Goal: Information Seeking & Learning: Check status

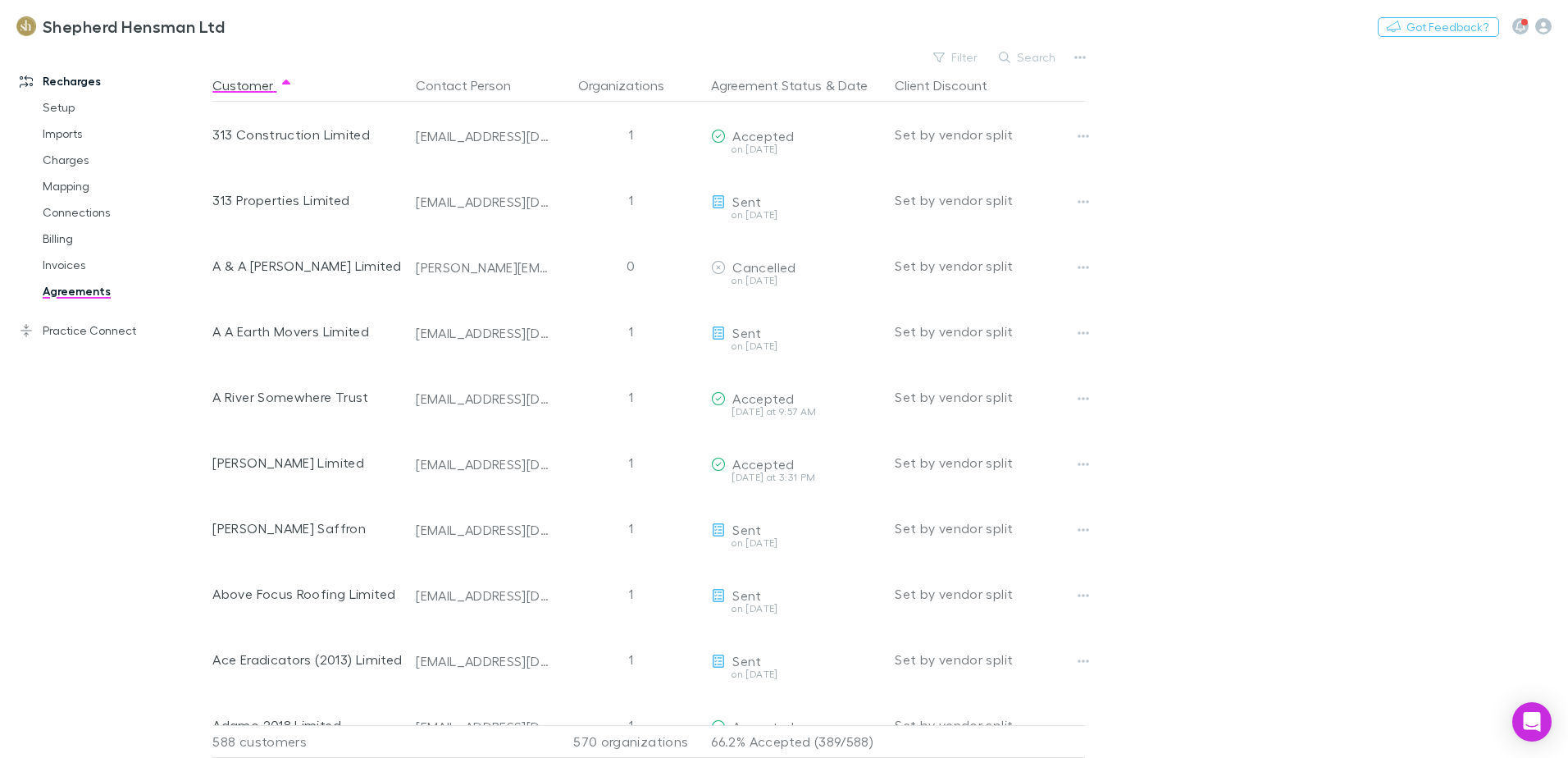
click at [1288, 442] on main "Filter Search Customer Contact Person Organizations Agreement Status & Date Cli…" at bounding box center [890, 402] width 1355 height 712
click at [970, 63] on button "Filter" at bounding box center [956, 57] width 63 height 20
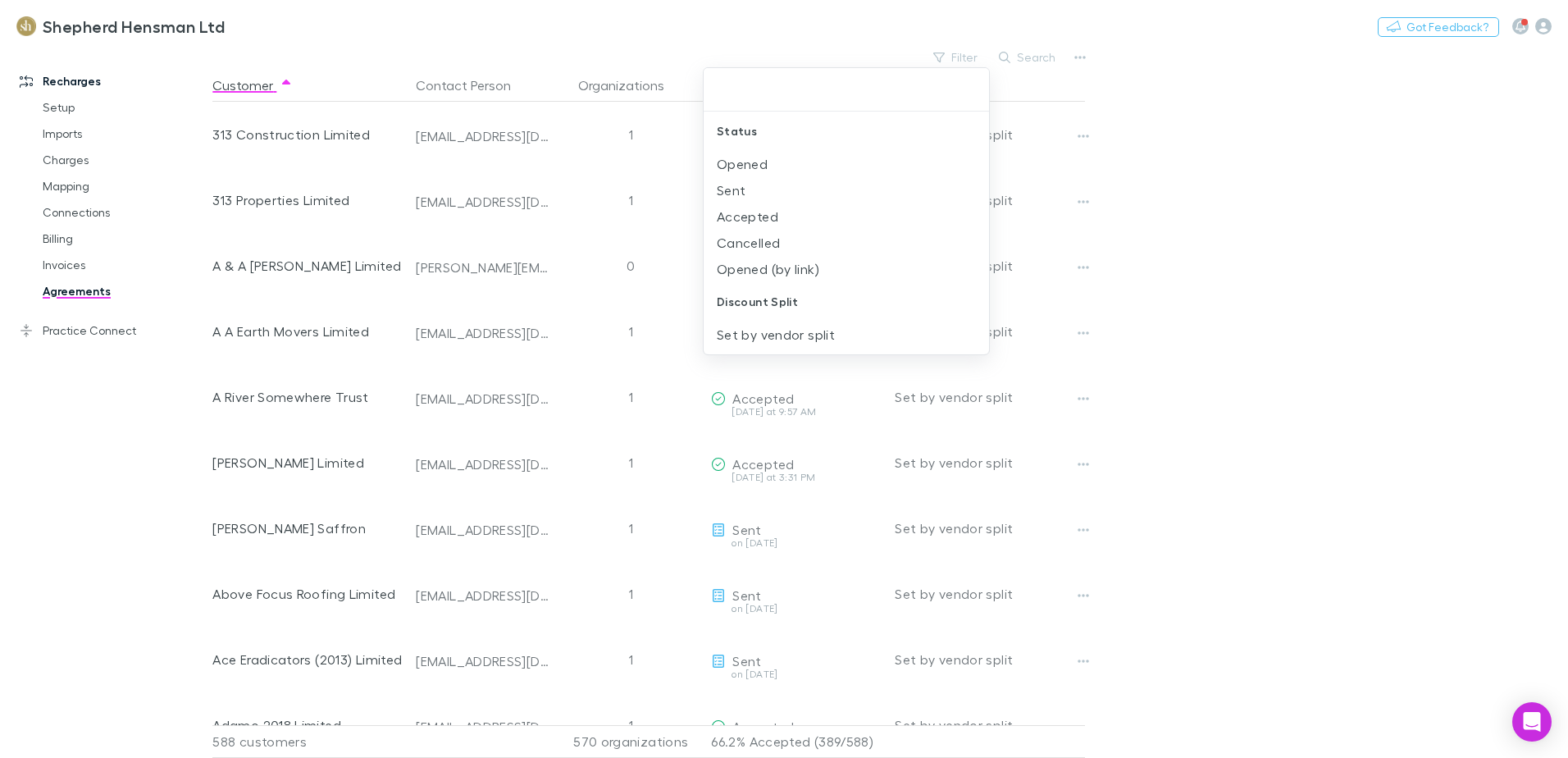
click at [1024, 55] on div at bounding box center [784, 379] width 1568 height 758
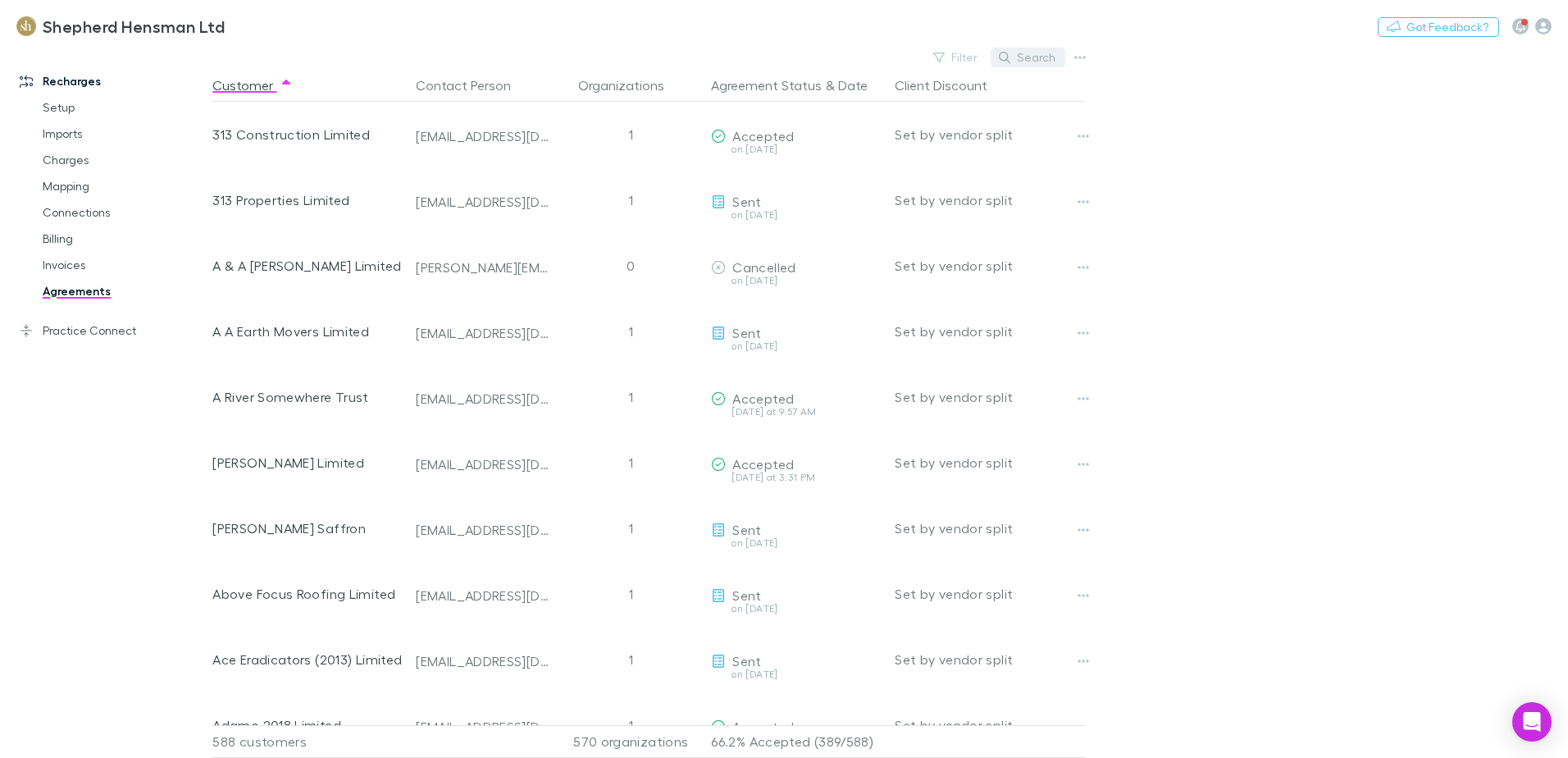
click at [1026, 55] on button "Search" at bounding box center [1028, 57] width 75 height 20
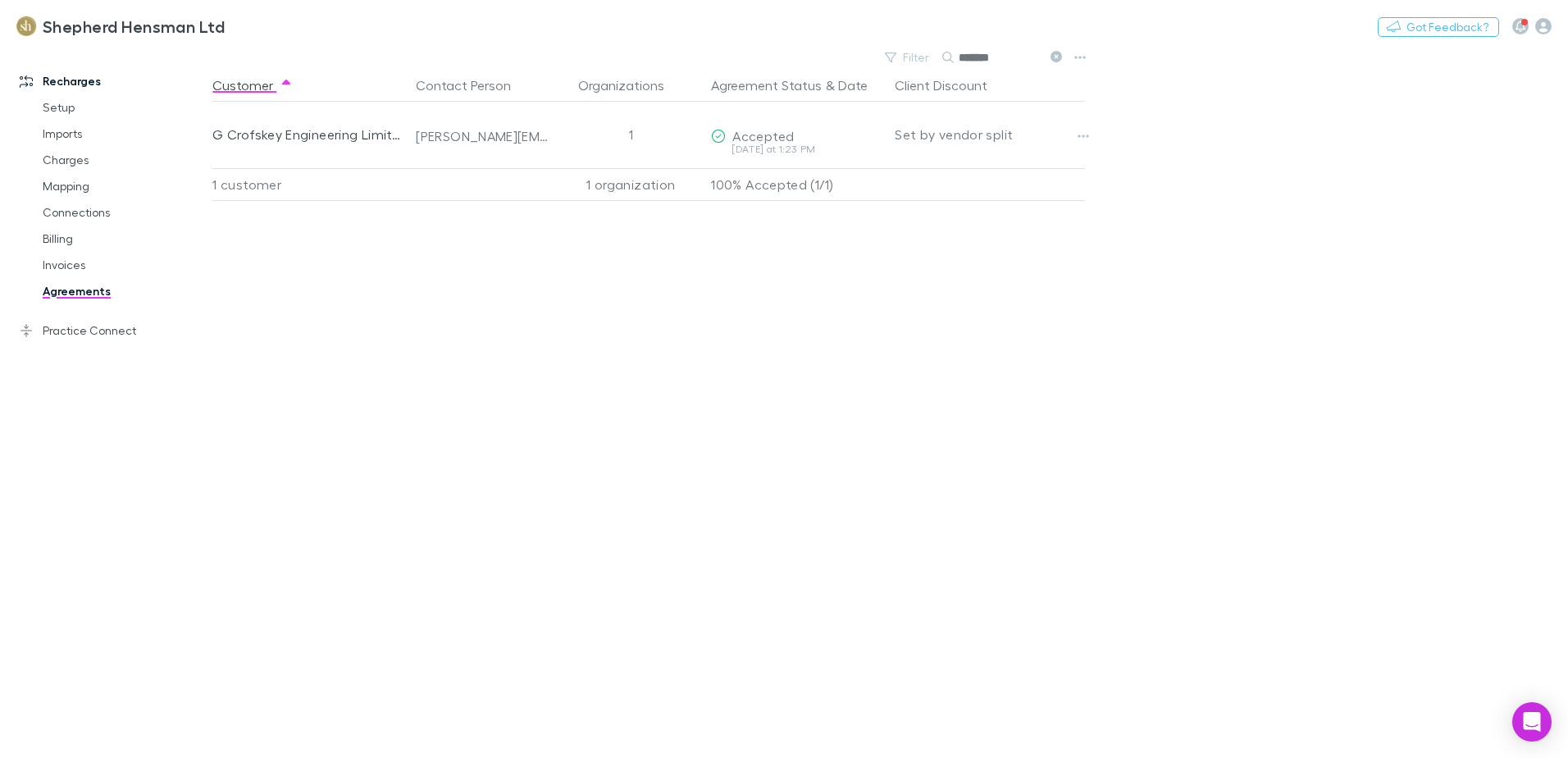
type input "********"
click at [65, 266] on link "Invoices" at bounding box center [124, 264] width 195 height 26
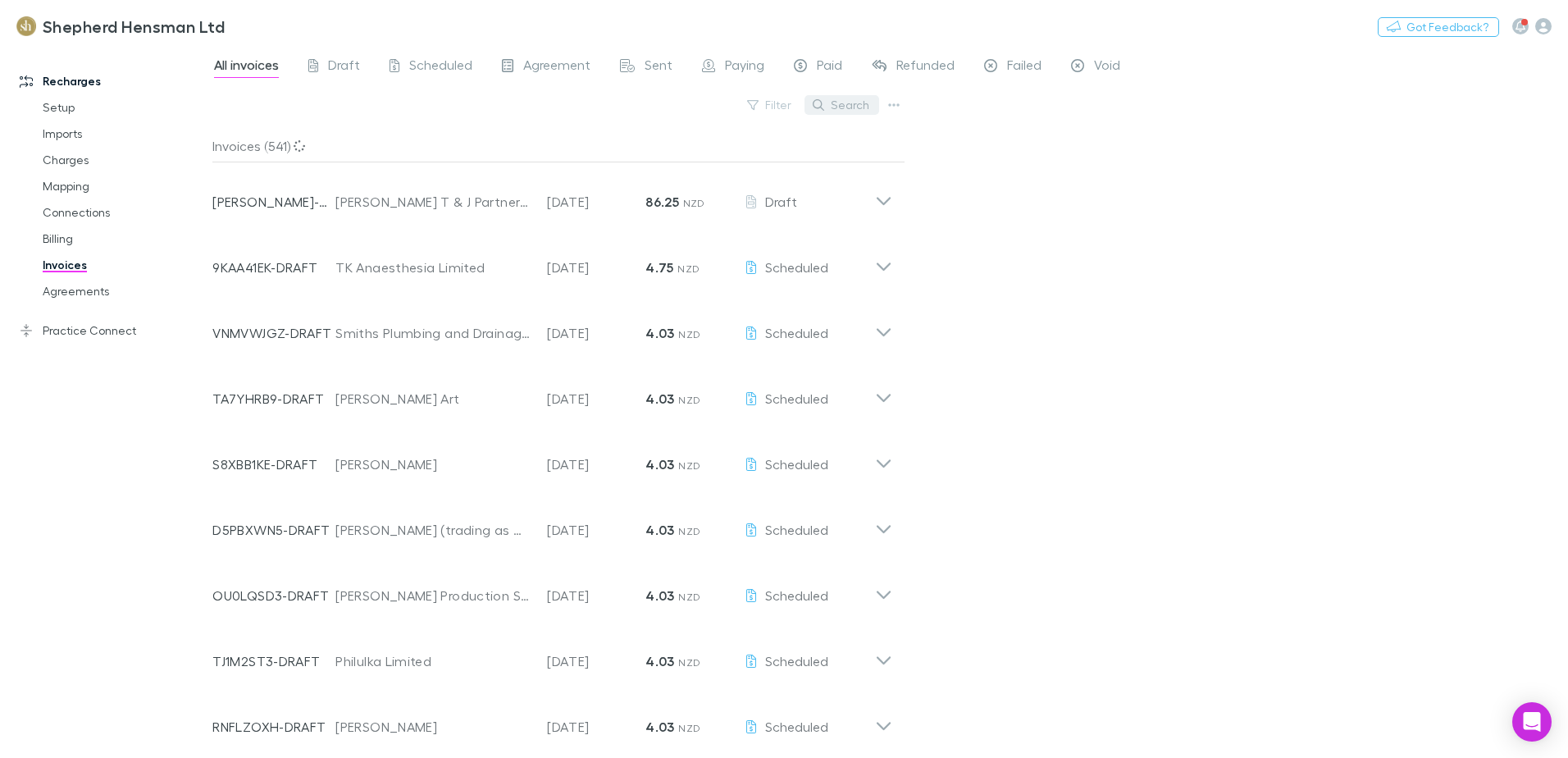
click at [854, 108] on button "Search" at bounding box center [842, 105] width 75 height 20
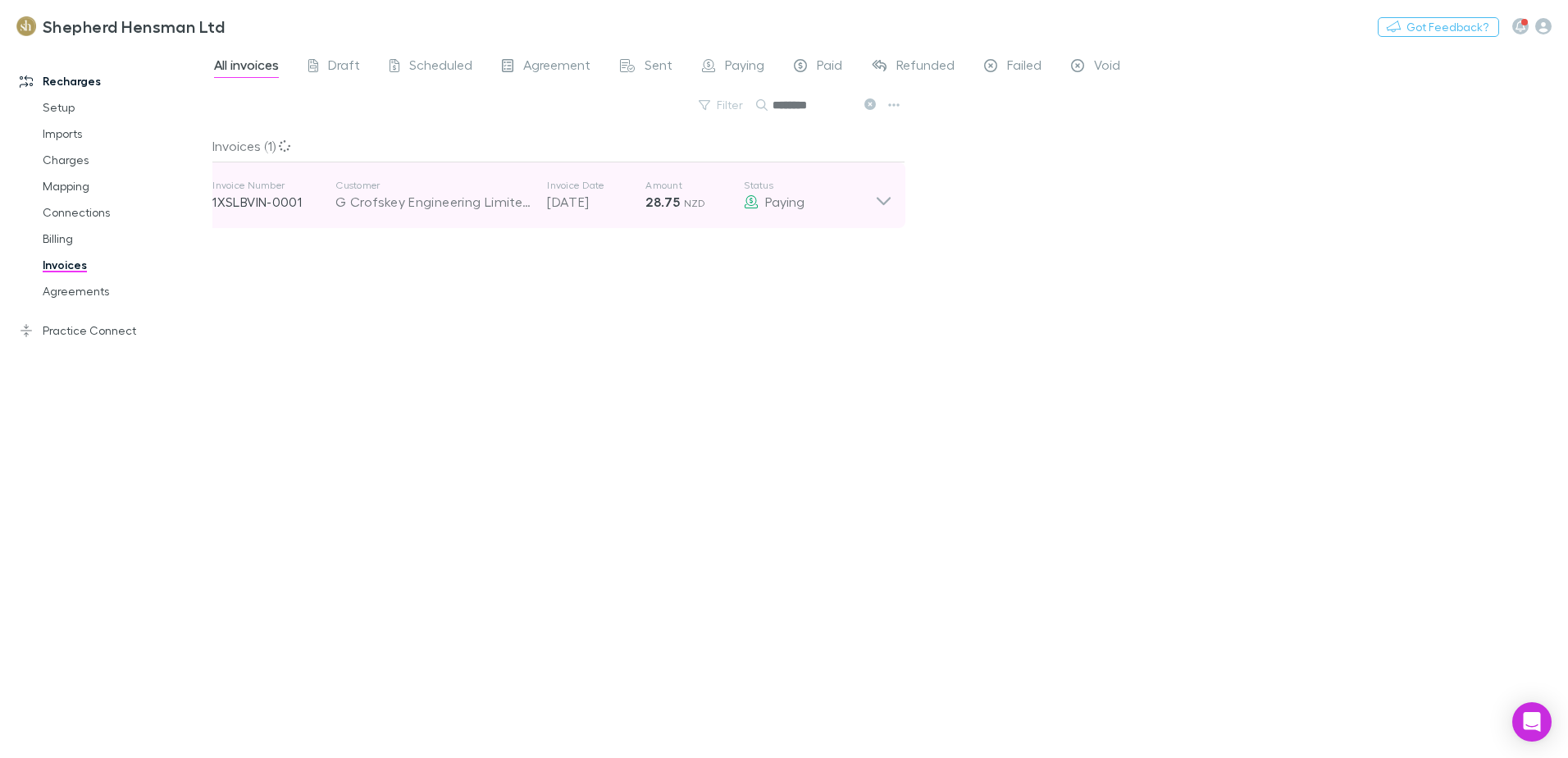
type input "********"
click at [471, 205] on div "G Crofskey Engineering Limited" at bounding box center [433, 202] width 195 height 20
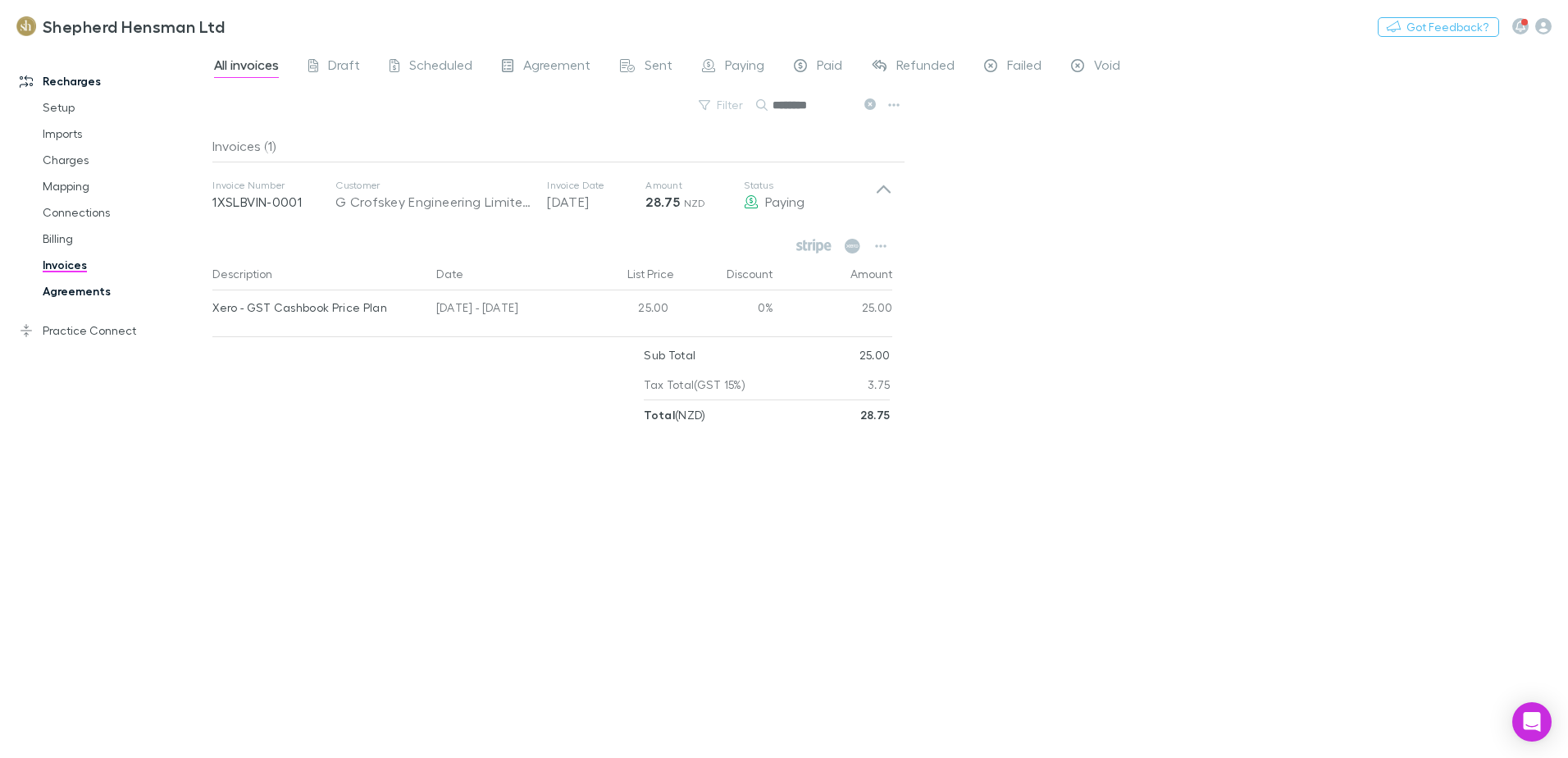
click at [86, 289] on link "Agreements" at bounding box center [124, 291] width 195 height 26
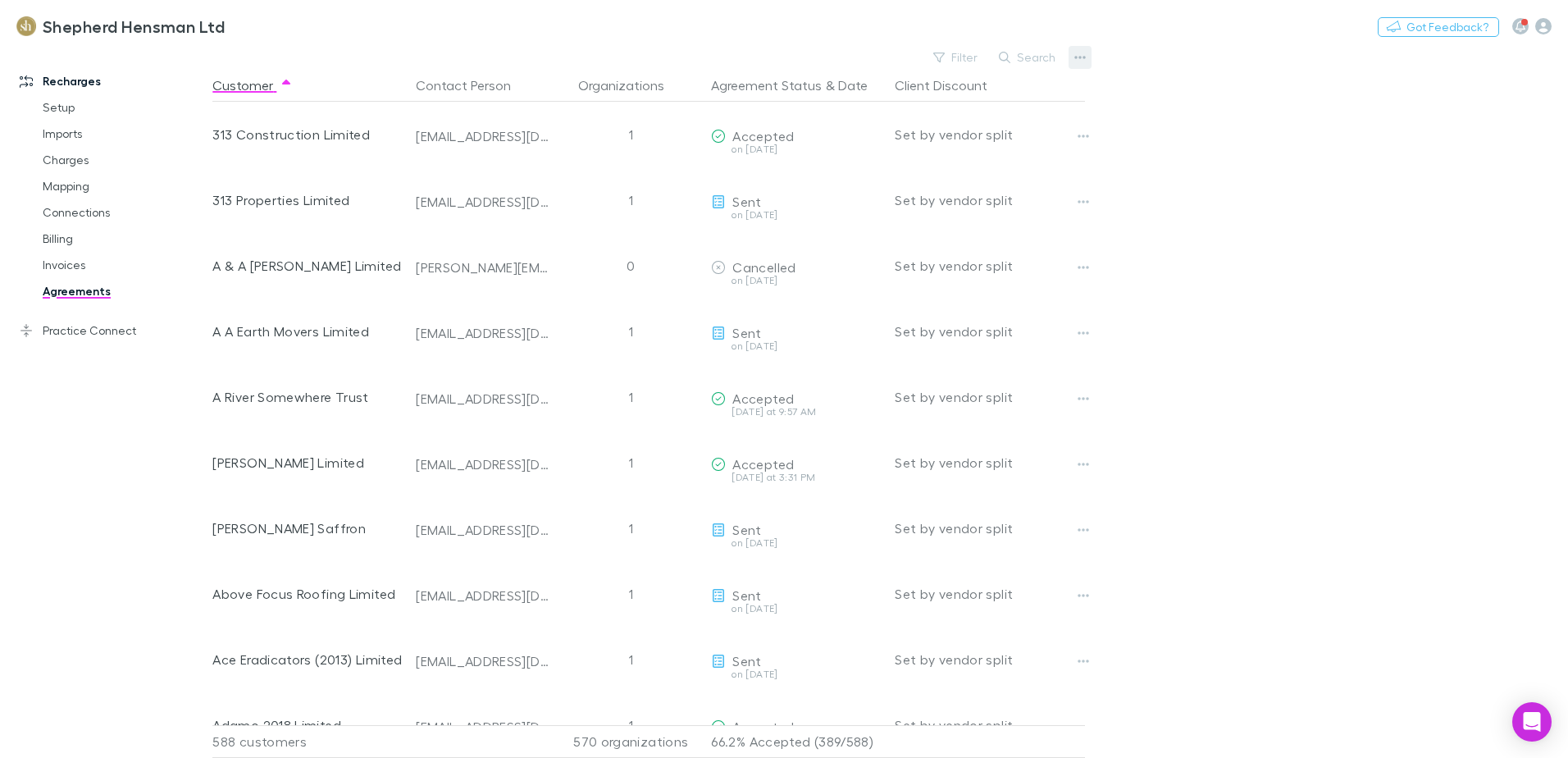
click at [1080, 58] on icon "button" at bounding box center [1081, 57] width 12 height 4
click at [1027, 171] on p "Sent and Opened agreements" at bounding box center [978, 170] width 199 height 20
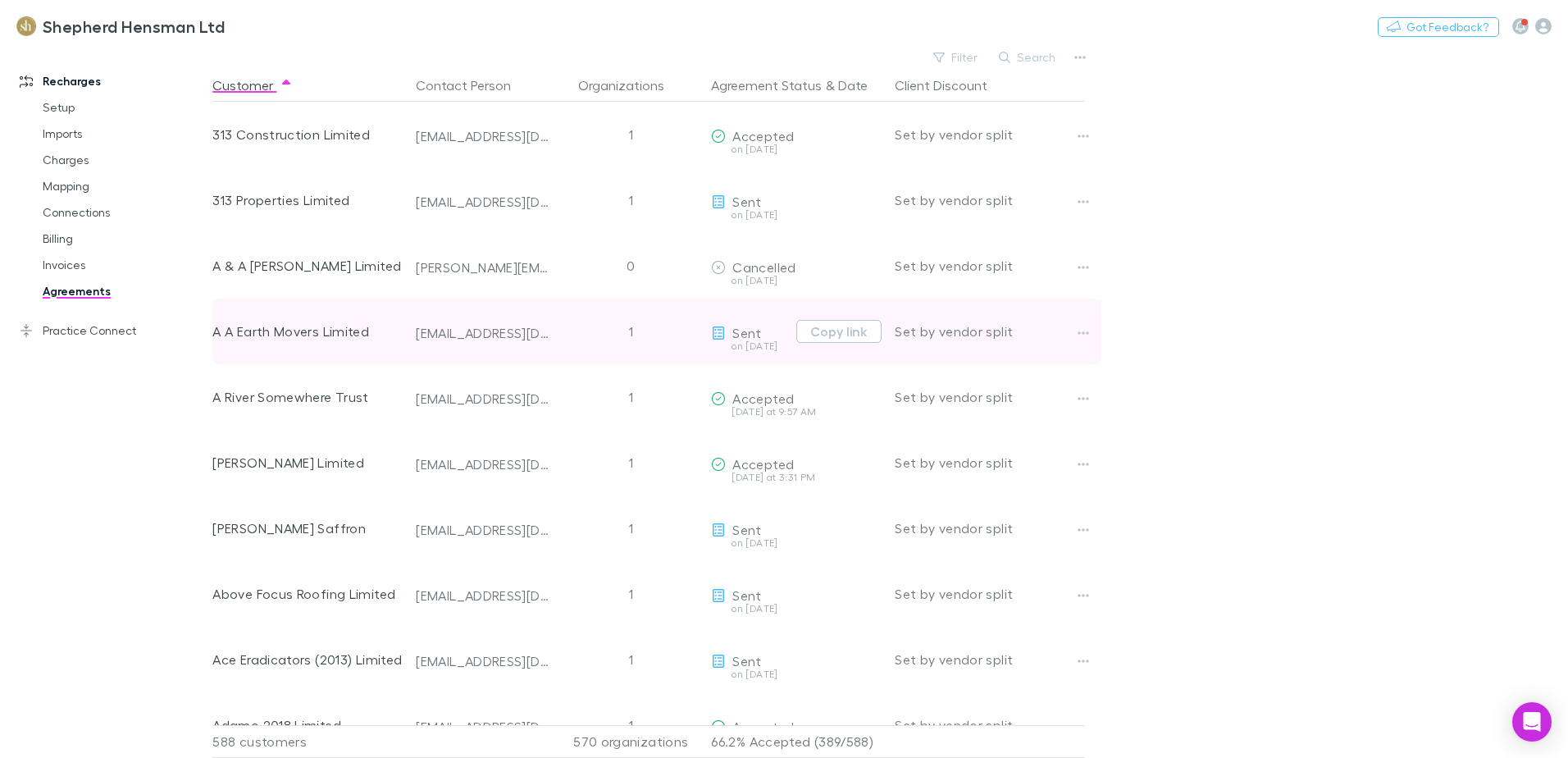
drag, startPoint x: 1196, startPoint y: 453, endPoint x: 1050, endPoint y: 351, distance: 178.1
click at [1196, 451] on main "Filter Search Customer Contact Person Organizations Agreement Status & Date Cli…" at bounding box center [890, 402] width 1355 height 712
